Goal: Information Seeking & Learning: Learn about a topic

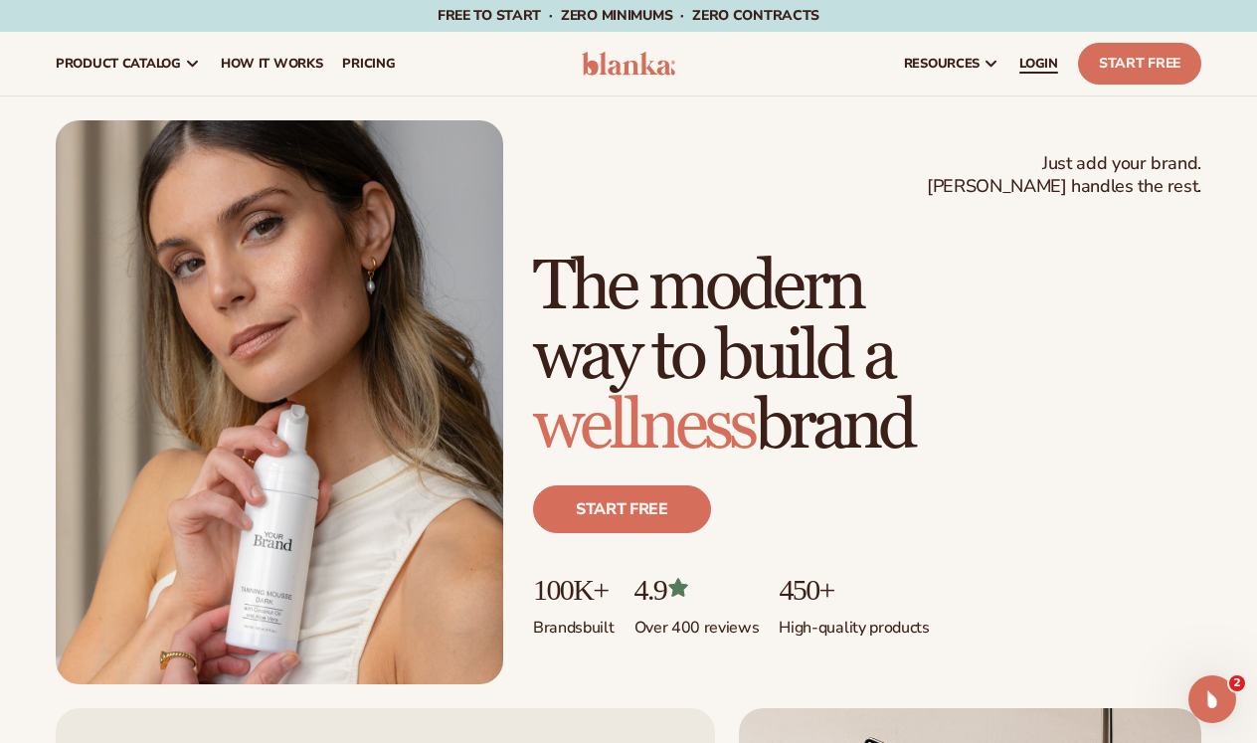
click at [1025, 68] on span "LOGIN" at bounding box center [1038, 64] width 39 height 16
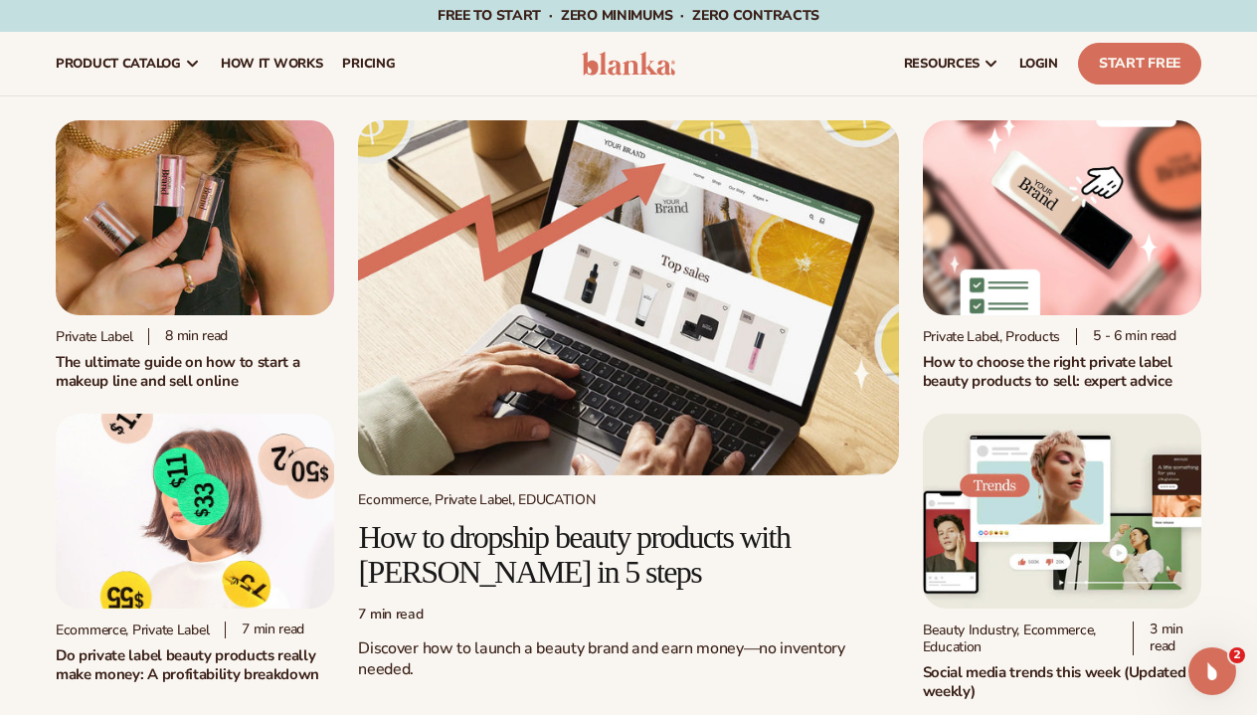
click at [1096, 372] on h2 "How to choose the right private label beauty products to sell: expert advice" at bounding box center [1062, 371] width 278 height 37
